Goal: Task Accomplishment & Management: Manage account settings

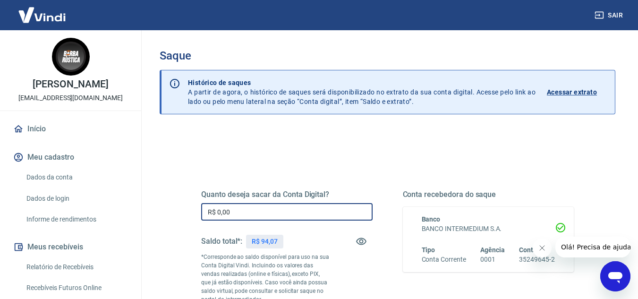
click at [263, 217] on input "R$ 0,00" at bounding box center [286, 211] width 171 height 17
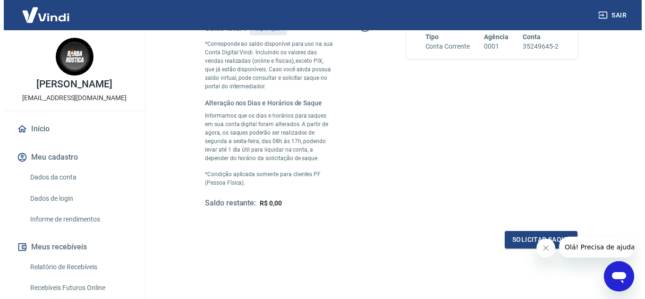
scroll to position [214, 0]
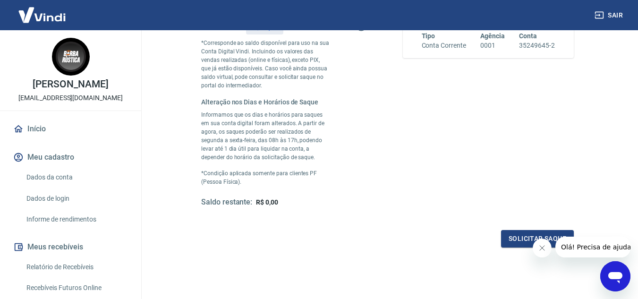
type input "R$ 94,07"
drag, startPoint x: 263, startPoint y: 217, endPoint x: 488, endPoint y: 240, distance: 226.5
click at [488, 240] on div "Quanto deseja sacar da Conta Digital? R$ 94,07 ​ Saldo total*: R$ 94,07 *Corres…" at bounding box center [387, 100] width 373 height 294
click at [546, 245] on button "Fechar mensagem da empresa" at bounding box center [541, 248] width 19 height 19
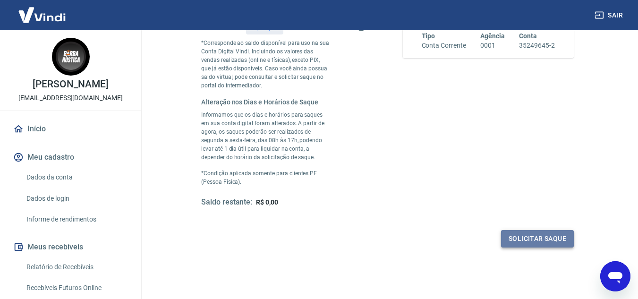
click at [538, 239] on button "Solicitar saque" at bounding box center [537, 238] width 73 height 17
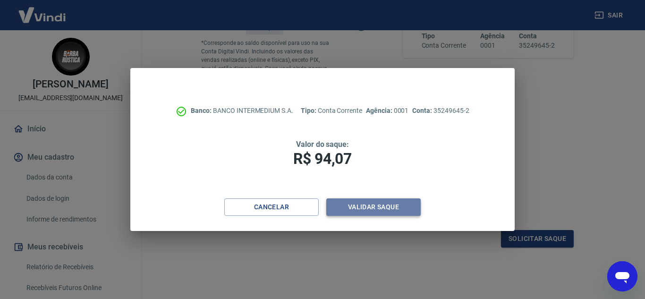
click at [382, 205] on button "Validar saque" at bounding box center [373, 206] width 94 height 17
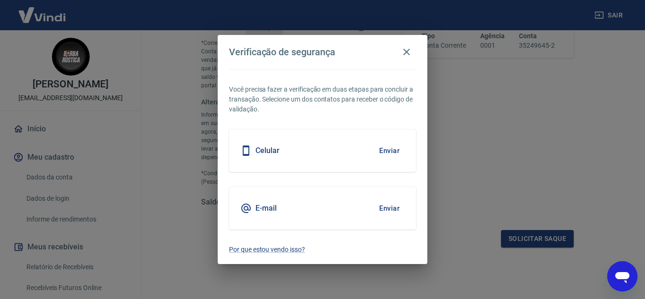
click at [388, 209] on button "Enviar" at bounding box center [389, 208] width 31 height 20
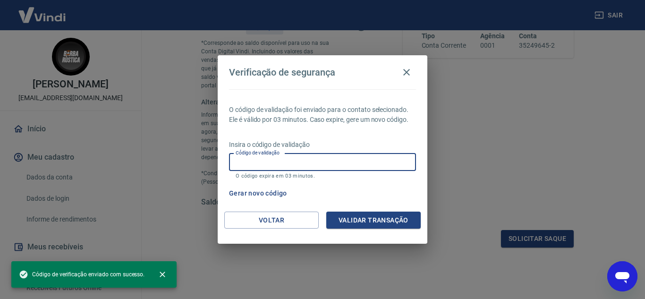
click at [328, 165] on input "Código de validação" at bounding box center [322, 162] width 187 height 17
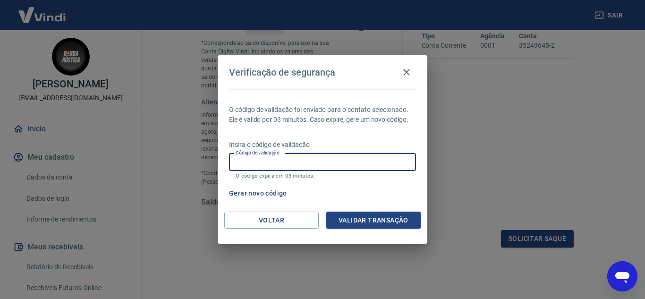
click at [328, 165] on input "Código de validação" at bounding box center [322, 162] width 187 height 17
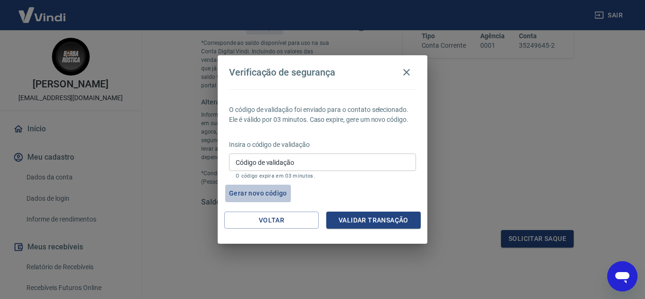
click at [238, 191] on button "Gerar novo código" at bounding box center [258, 193] width 66 height 17
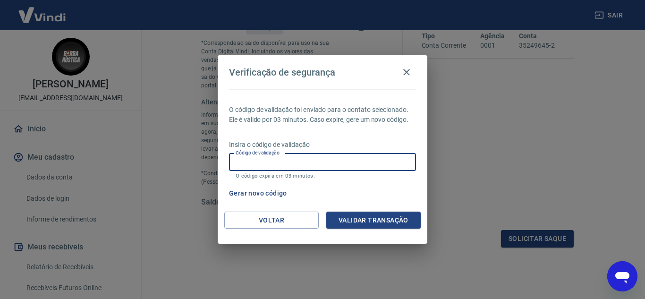
click at [260, 164] on input "Código de validação" at bounding box center [322, 162] width 187 height 17
type input "317906"
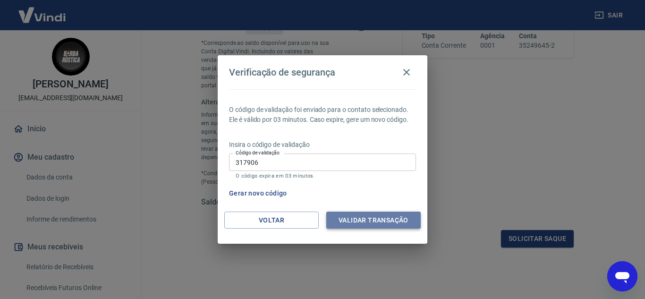
click at [359, 222] on button "Validar transação" at bounding box center [373, 220] width 94 height 17
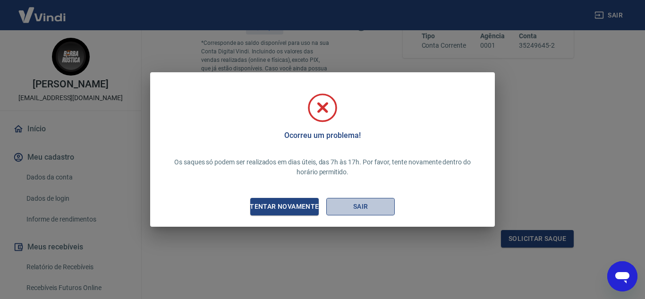
click at [362, 204] on button "Sair" at bounding box center [360, 206] width 68 height 17
